Goal: Information Seeking & Learning: Check status

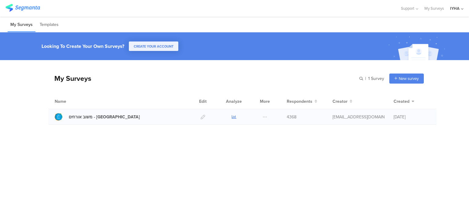
click at [234, 115] on icon at bounding box center [234, 117] width 5 height 5
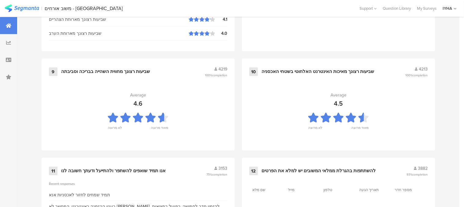
scroll to position [687, 0]
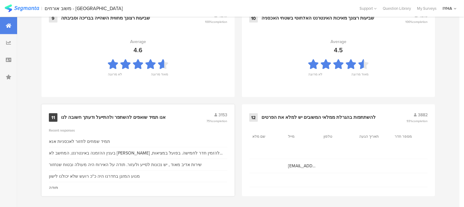
click at [147, 116] on div "אנו תמיד שואפים להשתפר ולהתייעל ודעתך חשובה לנו" at bounding box center [113, 118] width 104 height 6
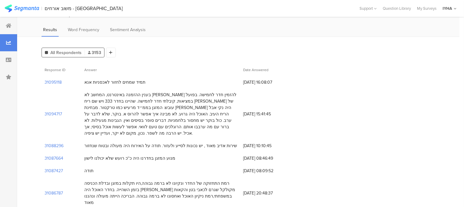
scroll to position [31, 0]
click at [57, 111] on section "31094717" at bounding box center [53, 114] width 17 height 6
